Goal: Task Accomplishment & Management: Use online tool/utility

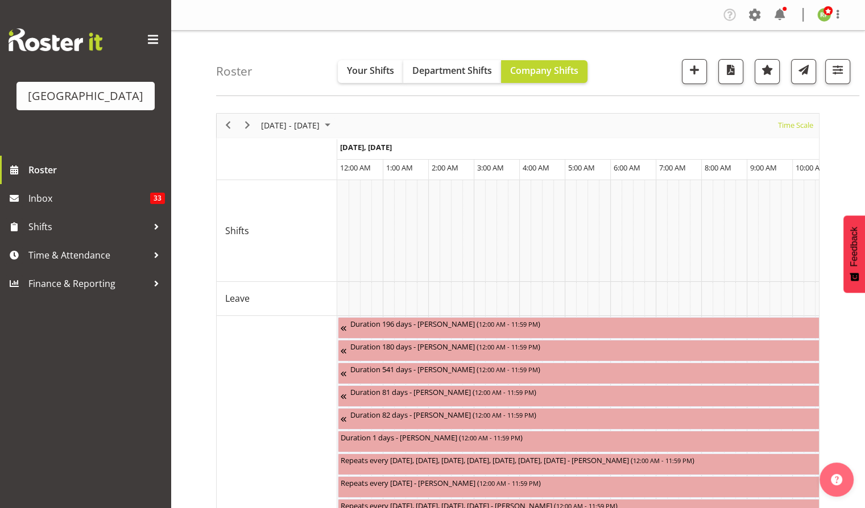
drag, startPoint x: 272, startPoint y: 62, endPoint x: 288, endPoint y: 76, distance: 21.3
click at [273, 63] on div "Roster Your Shifts Department Shifts Company Shifts All Locations [GEOGRAPHIC_D…" at bounding box center [537, 63] width 643 height 65
click at [277, 52] on div "Roster Your Shifts Department Shifts Company Shifts All Locations [GEOGRAPHIC_D…" at bounding box center [537, 63] width 643 height 65
click at [814, 124] on div "Time Scale" at bounding box center [795, 126] width 43 height 24
click at [797, 127] on span "Time Scale" at bounding box center [796, 125] width 38 height 14
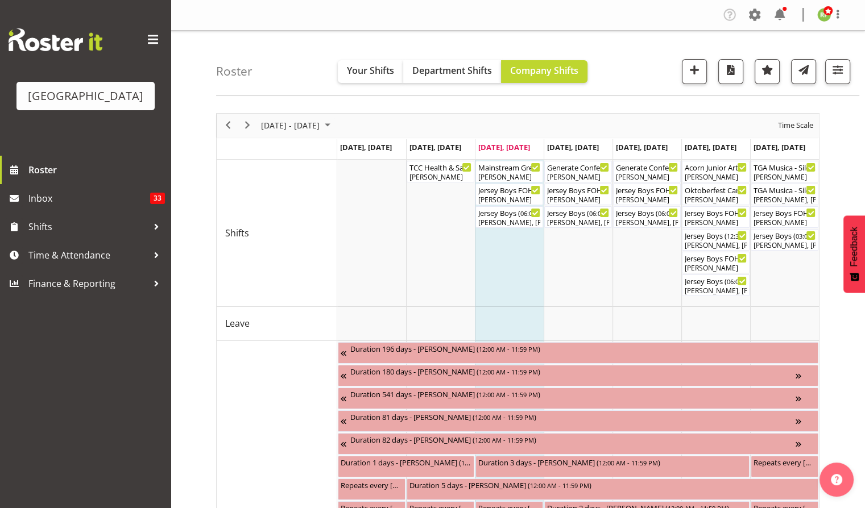
click at [626, 67] on div "Roster Your Shifts Department Shifts Company Shifts All Locations [GEOGRAPHIC_D…" at bounding box center [537, 63] width 643 height 65
click at [842, 73] on span "button" at bounding box center [837, 70] width 15 height 15
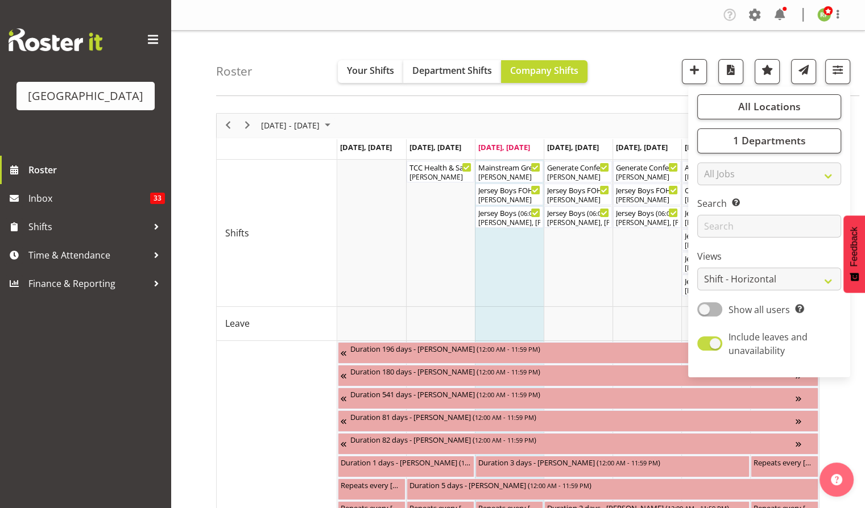
click at [702, 347] on span at bounding box center [709, 344] width 25 height 14
click at [702, 347] on input "Include leaves and unavailability" at bounding box center [700, 343] width 7 height 7
checkbox input "false"
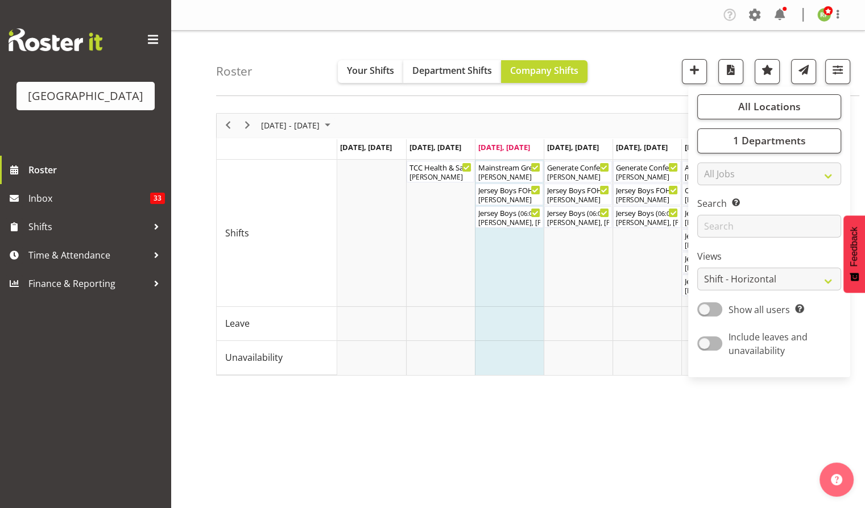
click at [648, 57] on div "Roster Your Shifts Department Shifts Company Shifts All Locations [GEOGRAPHIC_D…" at bounding box center [537, 63] width 643 height 65
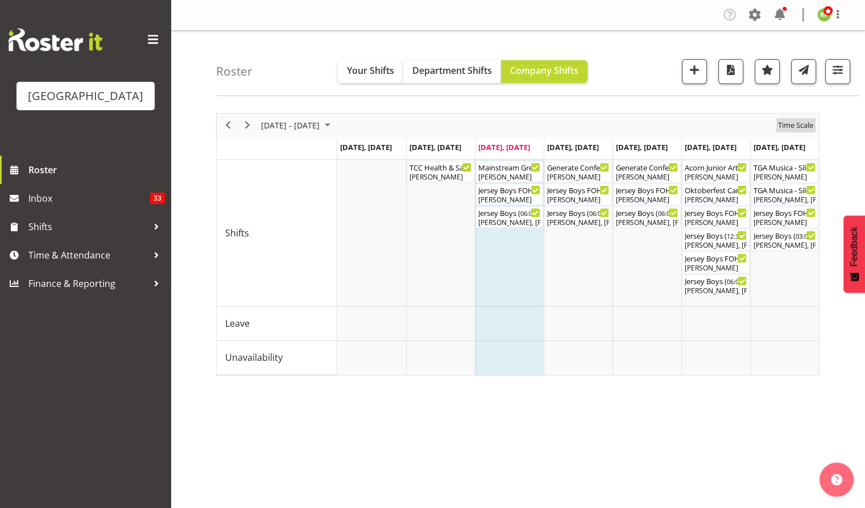
click at [793, 126] on span "Time Scale" at bounding box center [796, 125] width 38 height 14
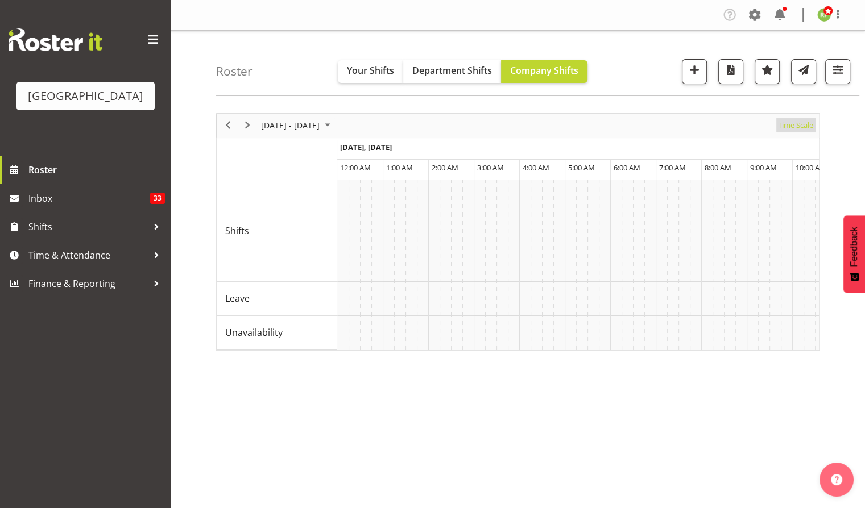
scroll to position [0, 2184]
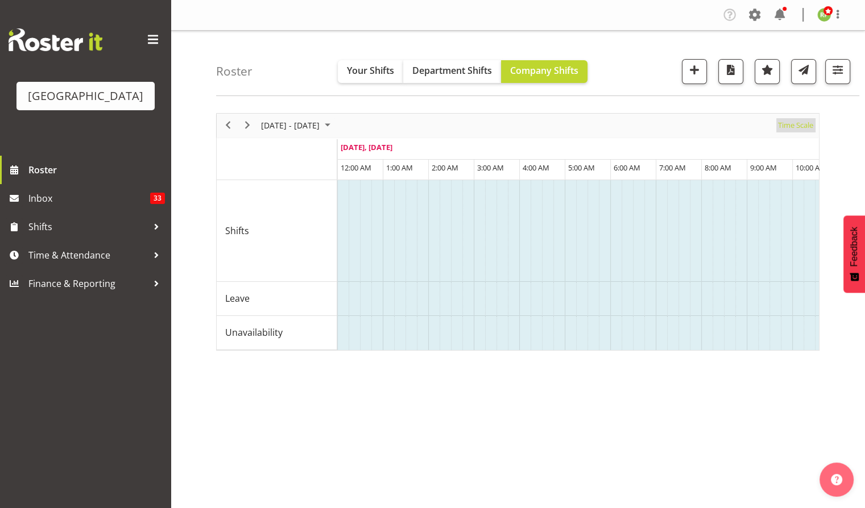
click at [793, 129] on span "Time Scale" at bounding box center [796, 125] width 38 height 14
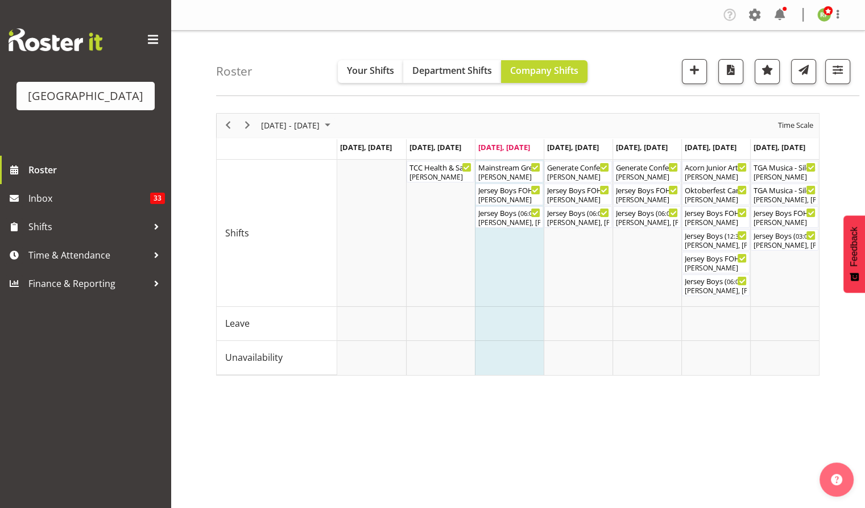
click at [625, 74] on div "Roster Your Shifts Department Shifts Company Shifts All Locations [GEOGRAPHIC_D…" at bounding box center [537, 63] width 643 height 65
